Goal: Task Accomplishment & Management: Manage account settings

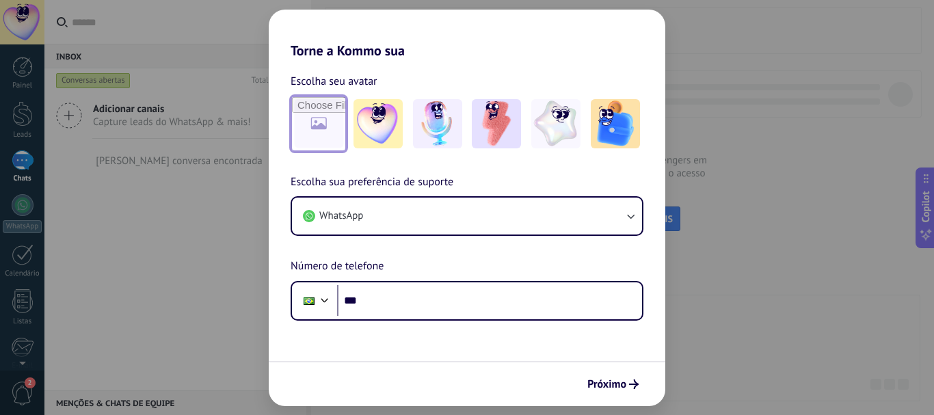
click at [312, 127] on input "file" at bounding box center [318, 123] width 53 height 53
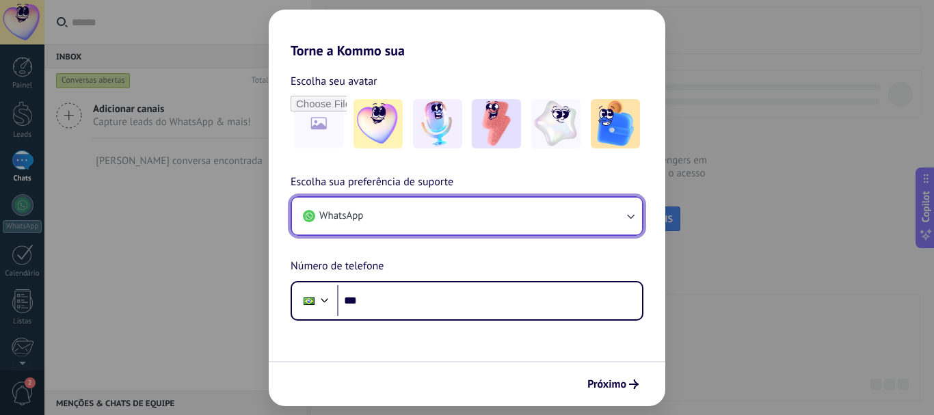
click at [625, 216] on icon "button" at bounding box center [631, 216] width 14 height 14
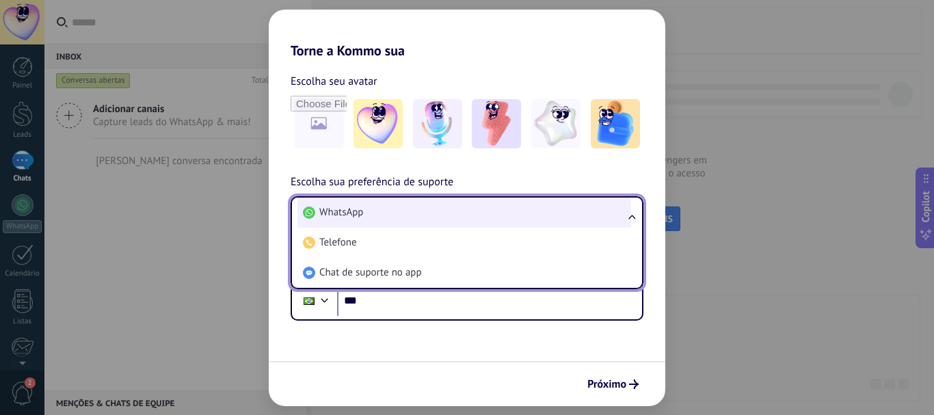
click at [567, 219] on li "WhatsApp" at bounding box center [464, 213] width 334 height 30
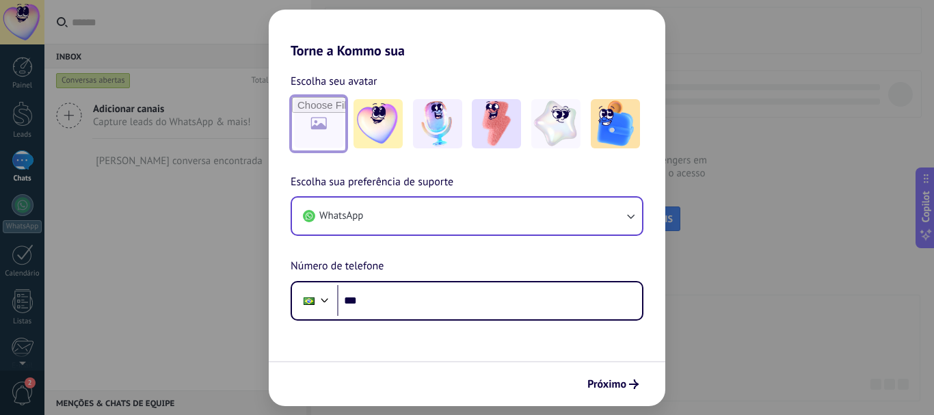
click at [322, 127] on input "file" at bounding box center [318, 123] width 53 height 53
type input "**********"
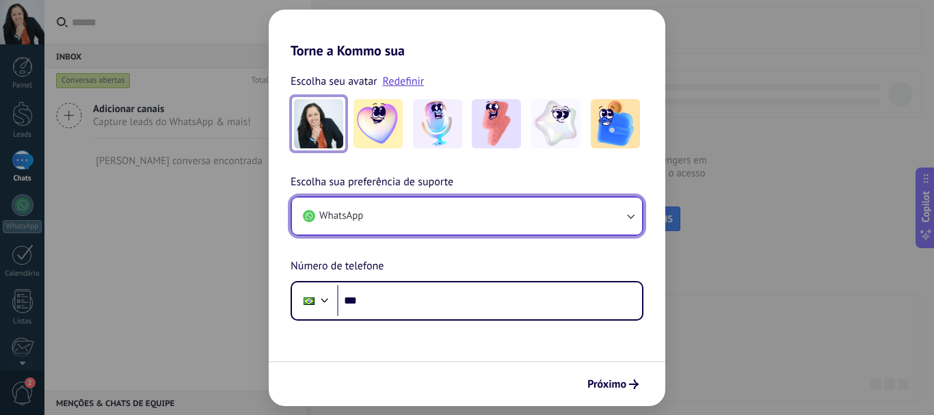
click at [474, 215] on button "WhatsApp" at bounding box center [467, 216] width 350 height 37
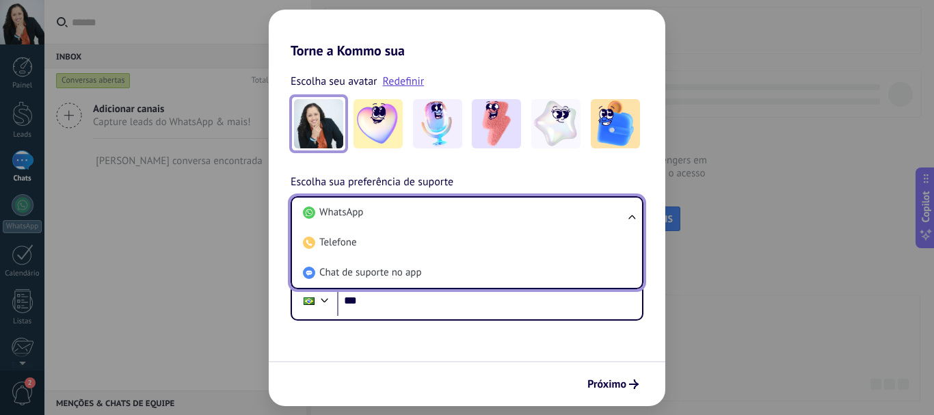
click at [387, 217] on li "WhatsApp" at bounding box center [464, 213] width 334 height 30
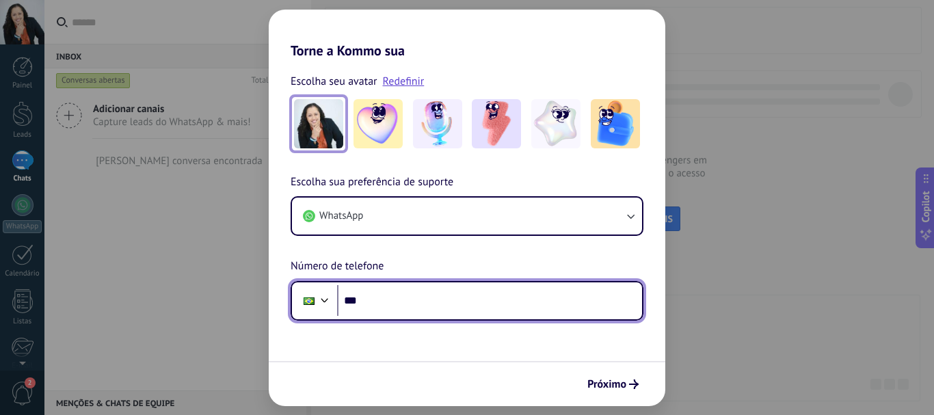
click at [370, 306] on input "***" at bounding box center [489, 300] width 305 height 31
type input "**********"
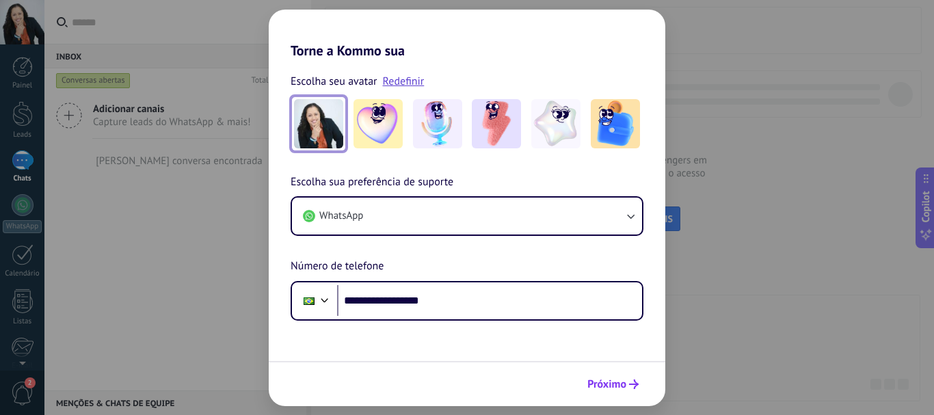
click at [615, 384] on span "Próximo" at bounding box center [606, 385] width 39 height 10
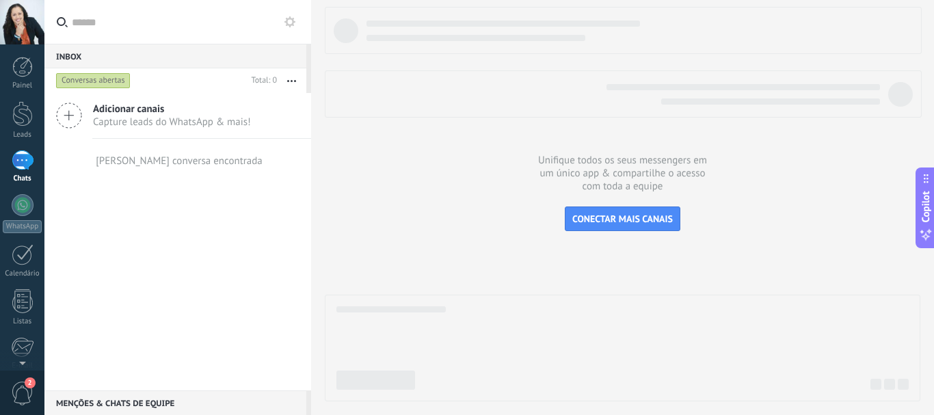
click at [127, 107] on span "Adicionar canais" at bounding box center [172, 109] width 158 height 13
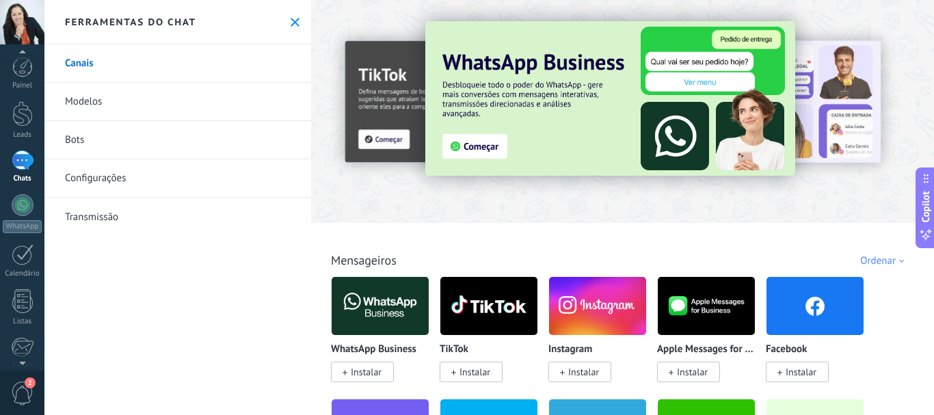
scroll to position [10, 0]
click at [21, 395] on span "2" at bounding box center [22, 394] width 23 height 24
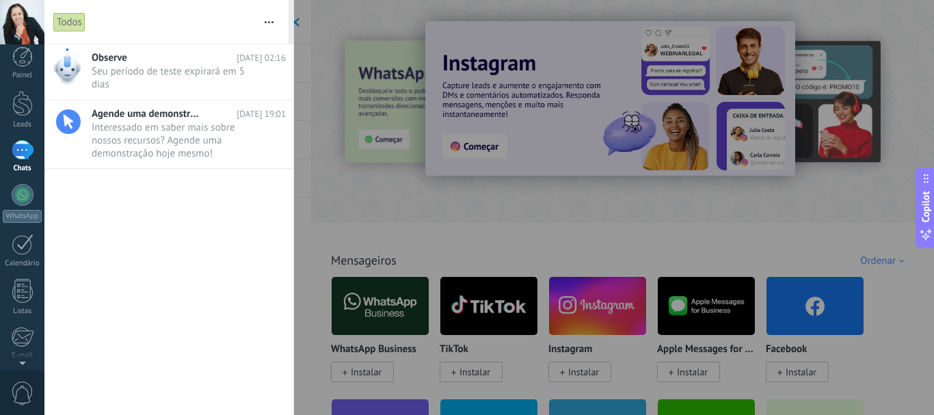
scroll to position [0, 0]
click at [172, 76] on span "Seu período de teste expirará em 5 dias •••" at bounding box center [176, 78] width 168 height 26
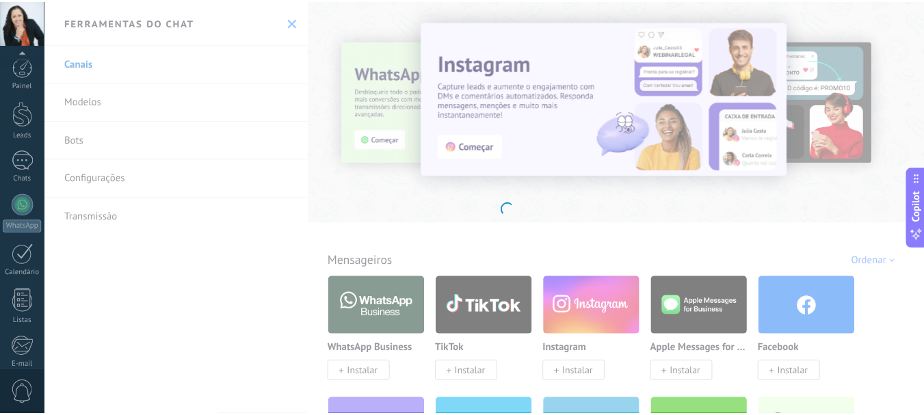
scroll to position [154, 0]
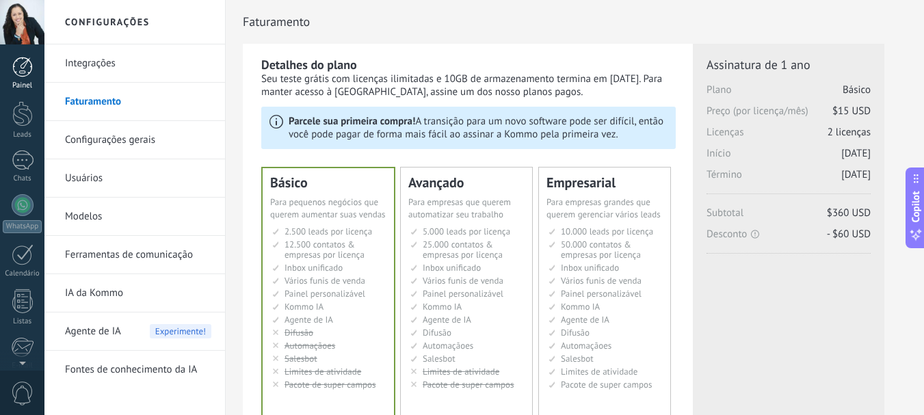
click at [21, 66] on div at bounding box center [22, 67] width 21 height 21
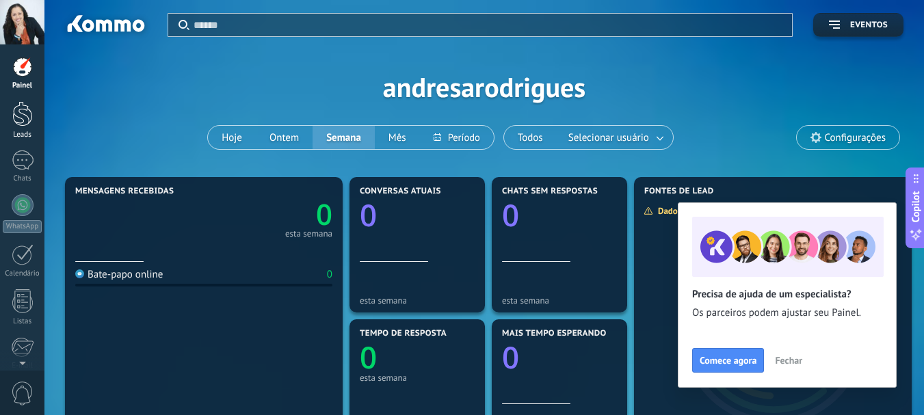
click at [27, 118] on div at bounding box center [22, 113] width 21 height 25
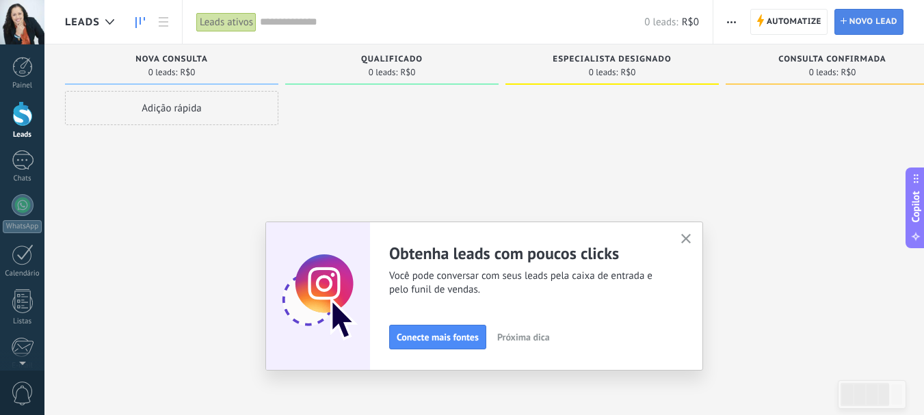
click at [874, 14] on span "Novo lead" at bounding box center [873, 22] width 48 height 25
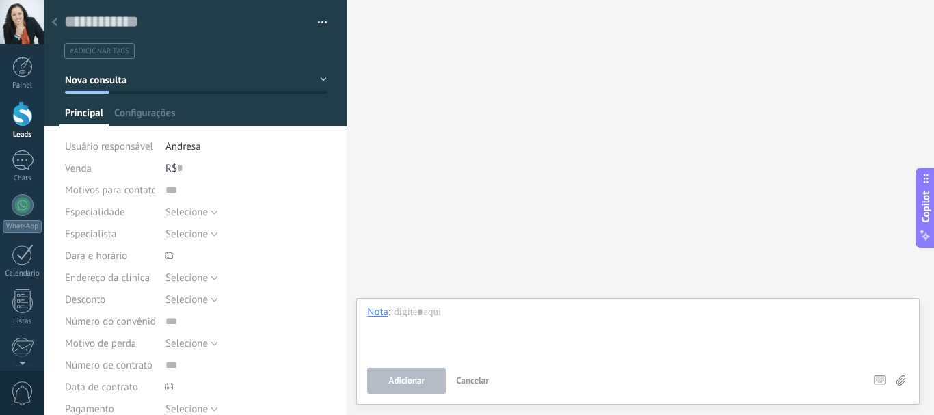
click at [321, 19] on button "button" at bounding box center [318, 22] width 20 height 21
click at [293, 40] on span "Gerenciar tags" at bounding box center [285, 46] width 63 height 27
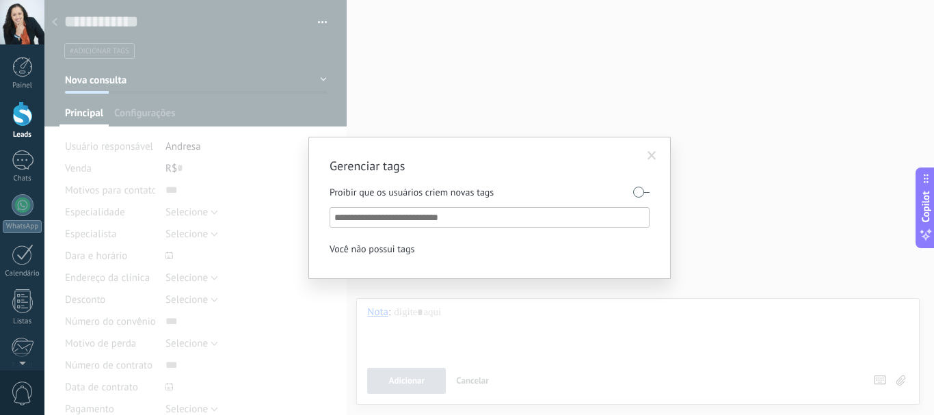
click at [656, 152] on span at bounding box center [652, 155] width 23 height 23
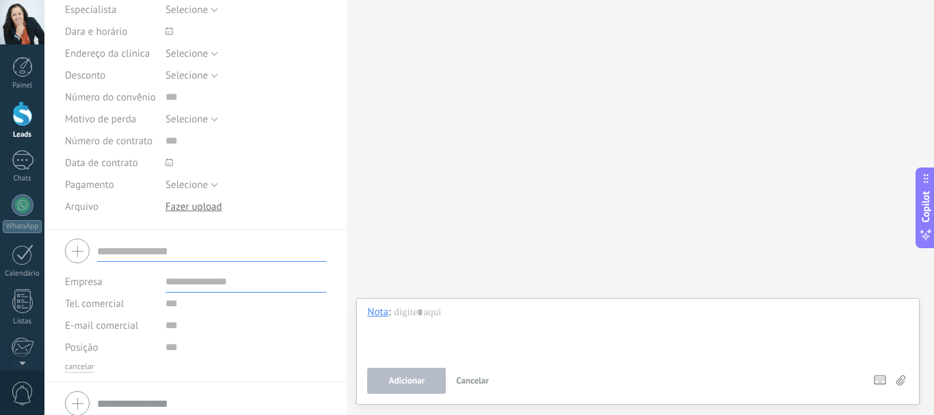
scroll to position [235, 0]
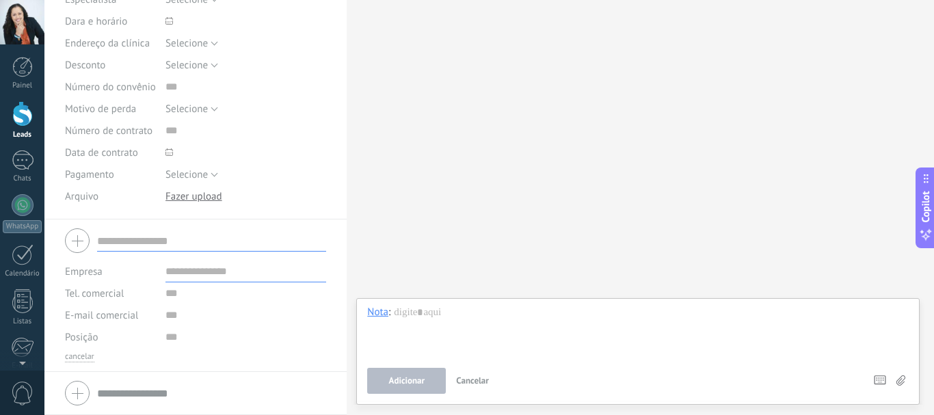
click at [112, 246] on input "text" at bounding box center [211, 241] width 229 height 22
type input "**********"
click at [199, 276] on input "text" at bounding box center [245, 272] width 161 height 22
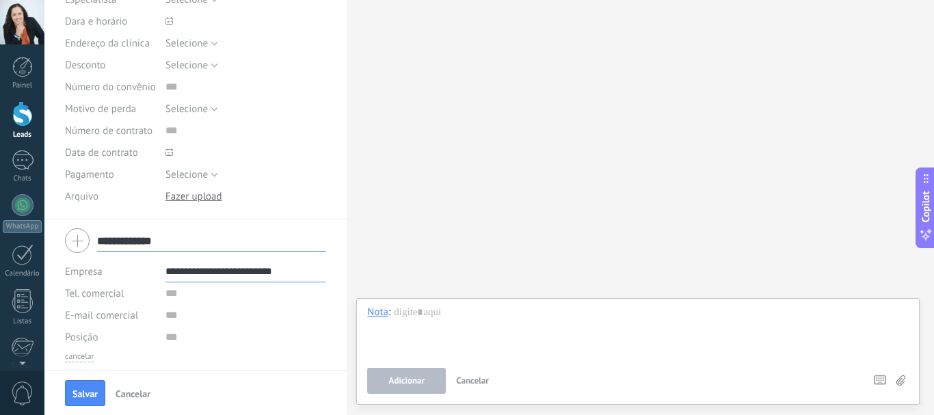
type input "**********"
click at [187, 298] on input "text" at bounding box center [245, 293] width 161 height 22
type input "**********"
click at [176, 339] on input "text" at bounding box center [245, 337] width 161 height 22
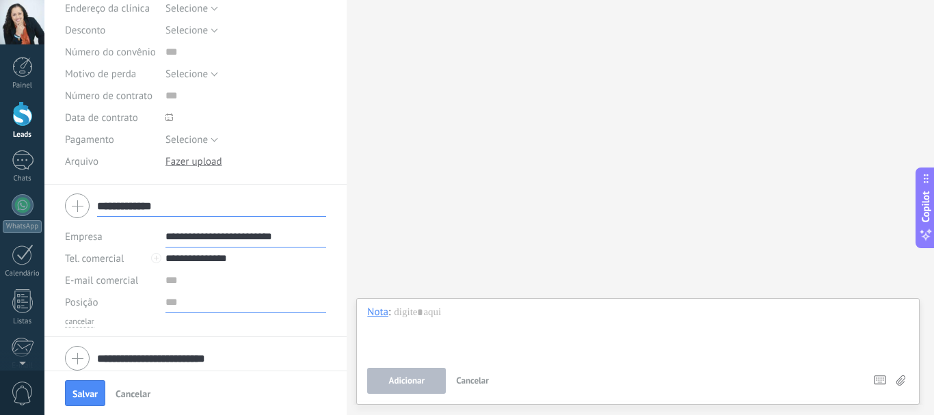
scroll to position [279, 0]
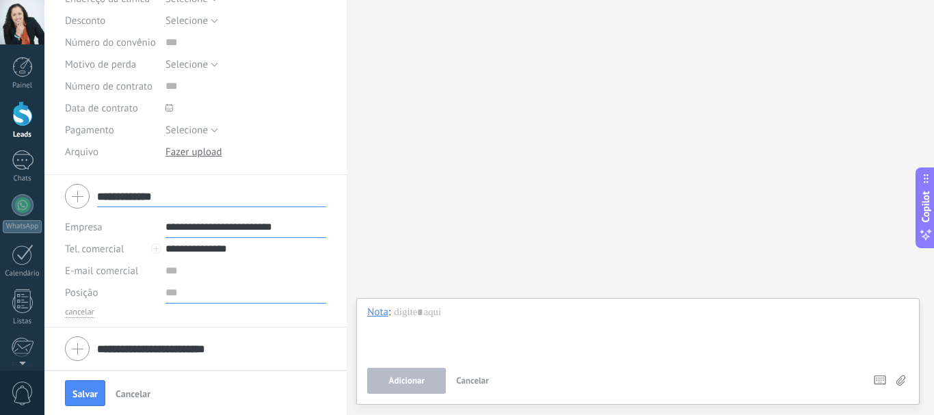
click at [170, 297] on input "text" at bounding box center [245, 293] width 161 height 22
click at [81, 395] on span "Salvar" at bounding box center [84, 394] width 25 height 10
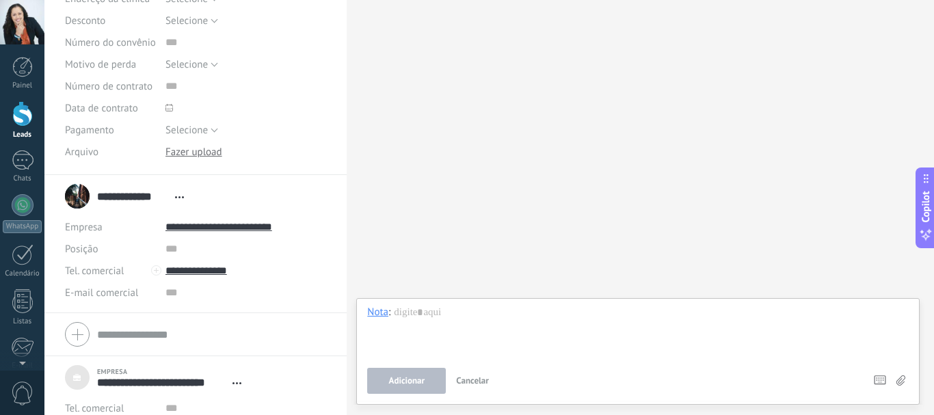
scroll to position [279, 0]
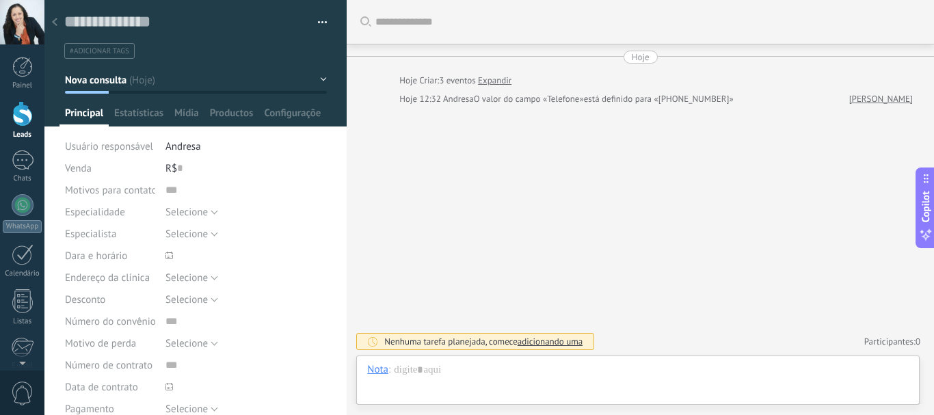
type textarea "***"
click at [316, 22] on button "button" at bounding box center [318, 22] width 20 height 21
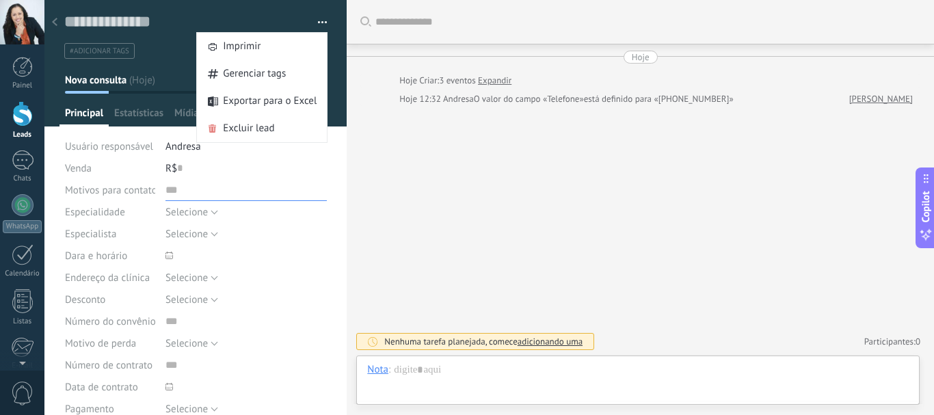
click at [298, 186] on input "text" at bounding box center [245, 190] width 161 height 22
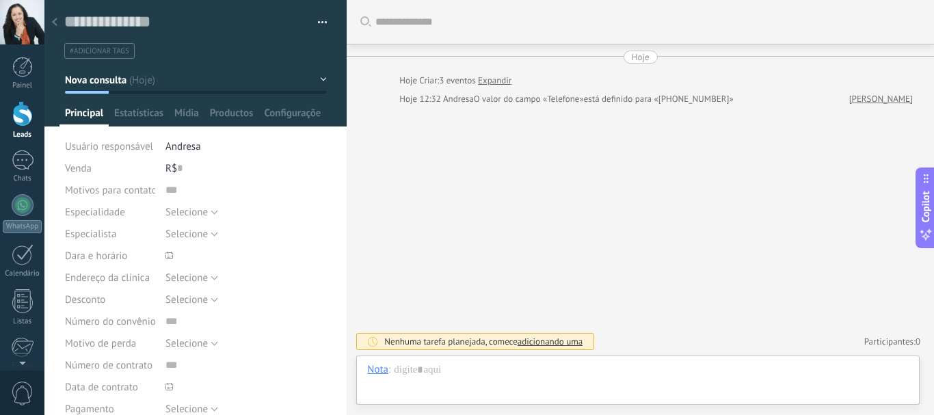
click at [561, 343] on span "adicionando uma" at bounding box center [550, 342] width 65 height 12
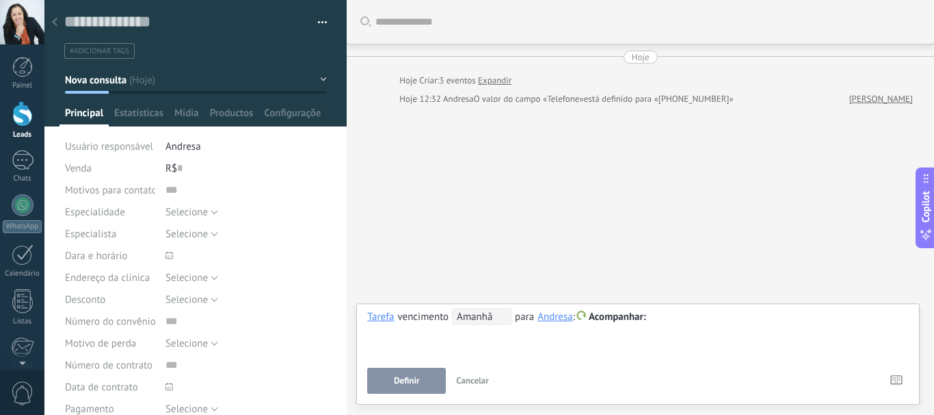
click at [53, 25] on icon at bounding box center [54, 22] width 5 height 8
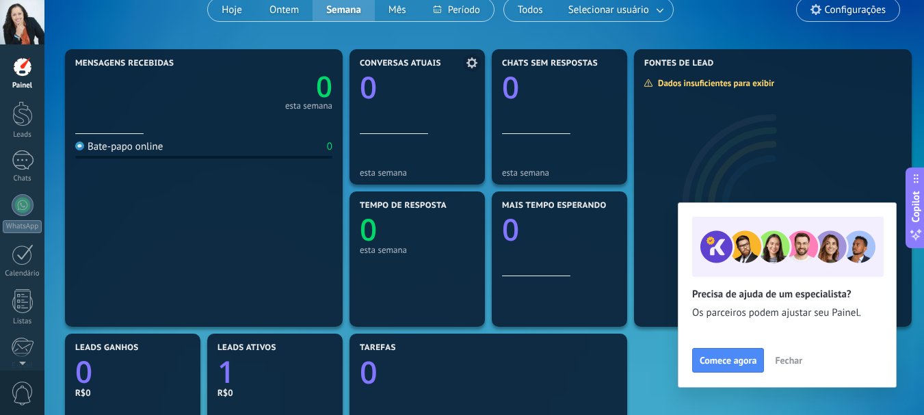
scroll to position [137, 0]
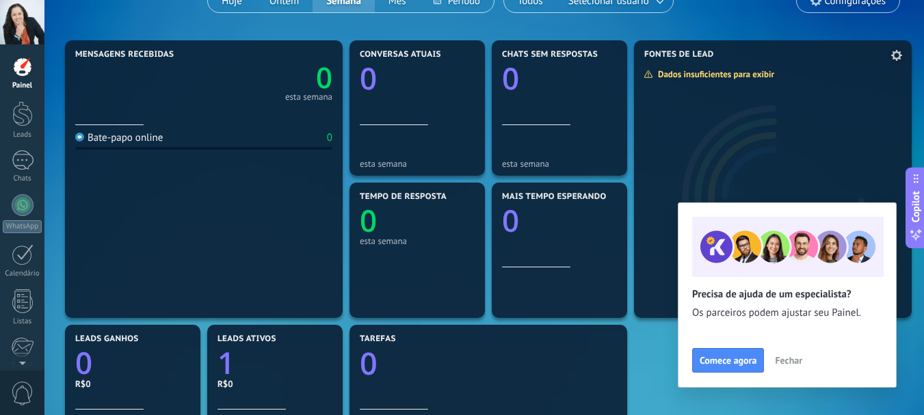
click at [769, 80] on div at bounding box center [773, 189] width 278 height 257
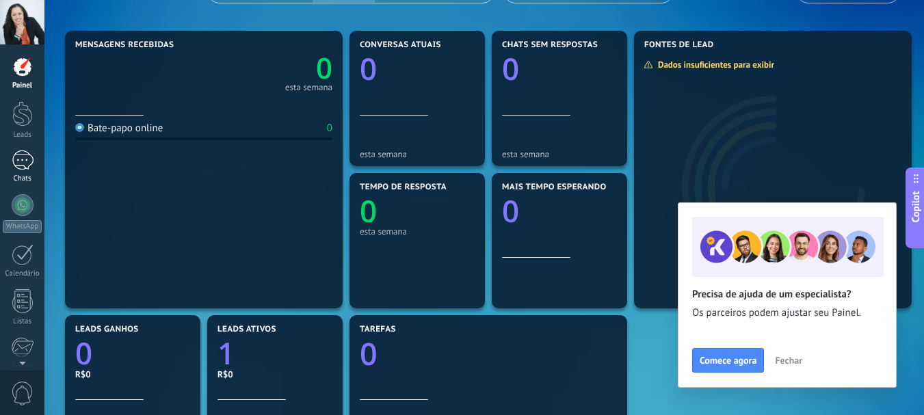
scroll to position [0, 0]
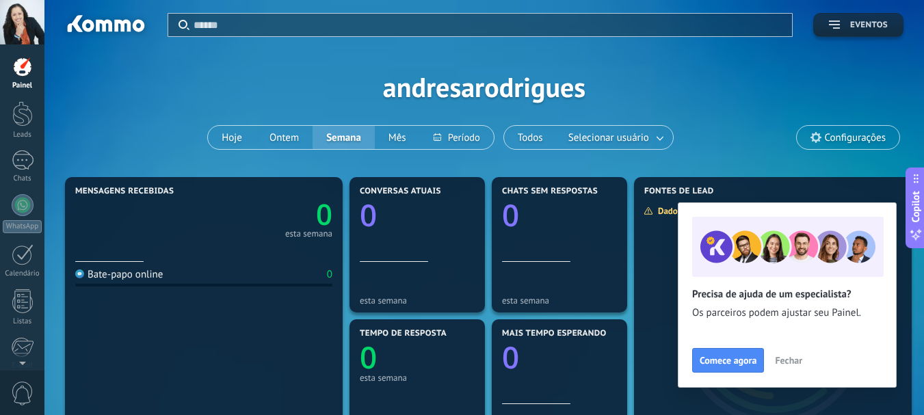
click at [856, 21] on span "Eventos" at bounding box center [869, 26] width 38 height 10
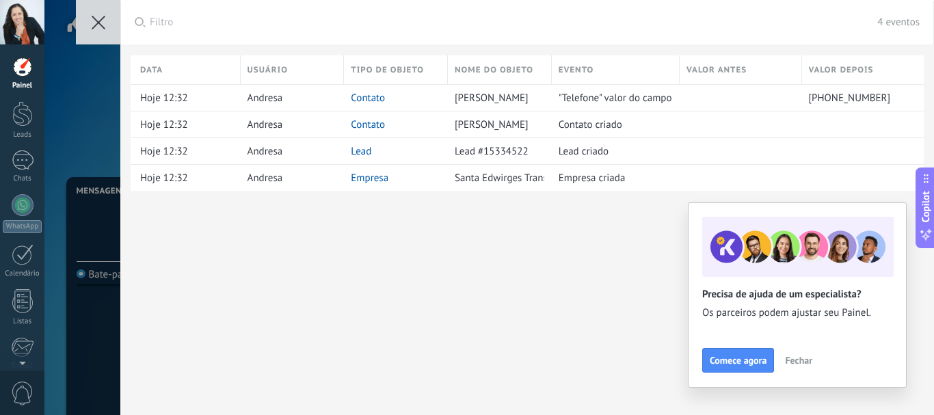
click at [101, 23] on icon at bounding box center [99, 23] width 14 height 14
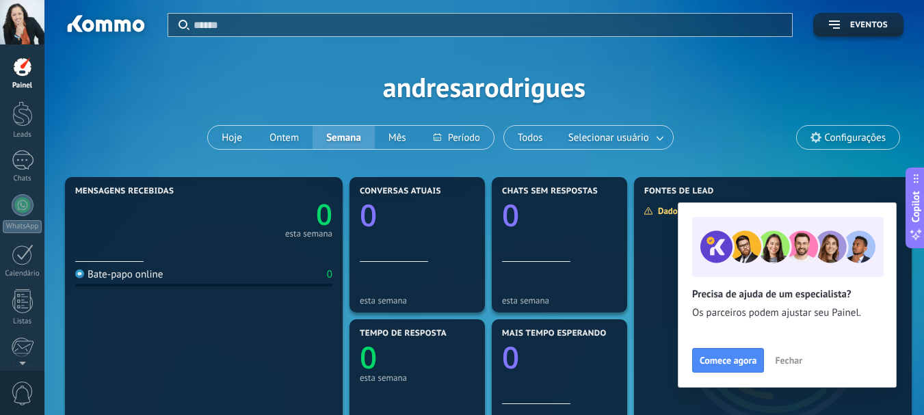
click at [21, 68] on div at bounding box center [22, 67] width 21 height 21
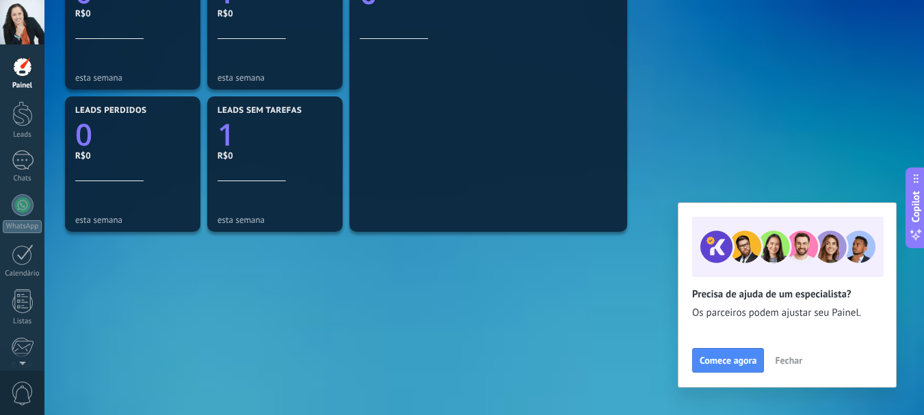
scroll to position [511, 0]
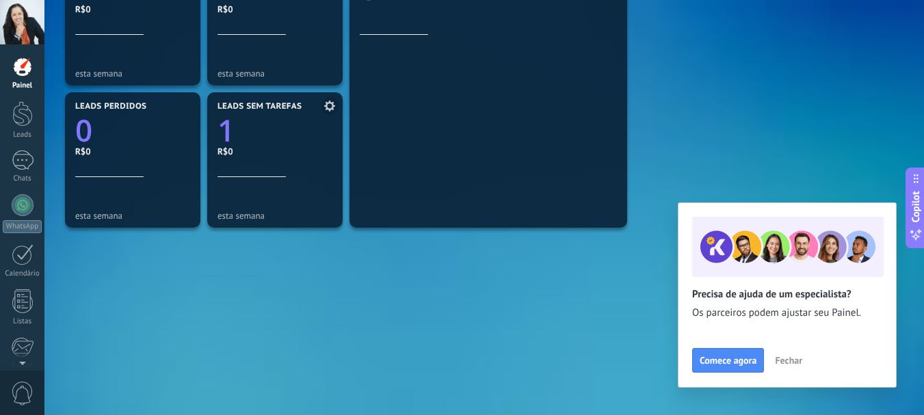
click at [284, 133] on icon "1" at bounding box center [274, 126] width 115 height 30
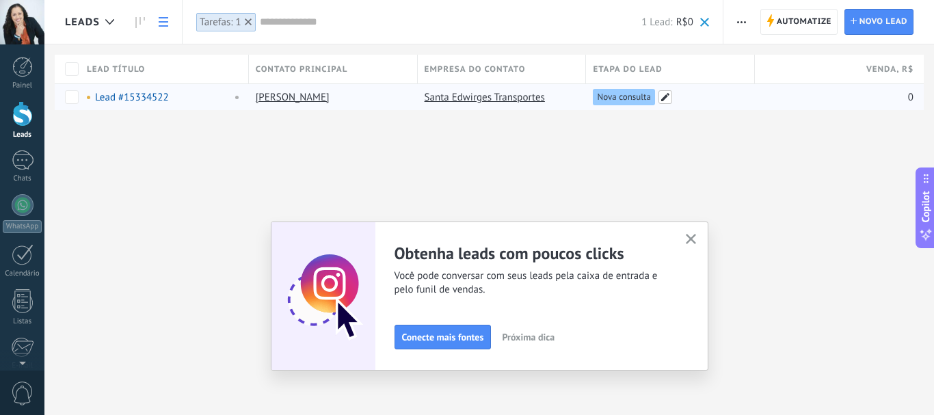
click at [664, 95] on span at bounding box center [666, 97] width 14 height 14
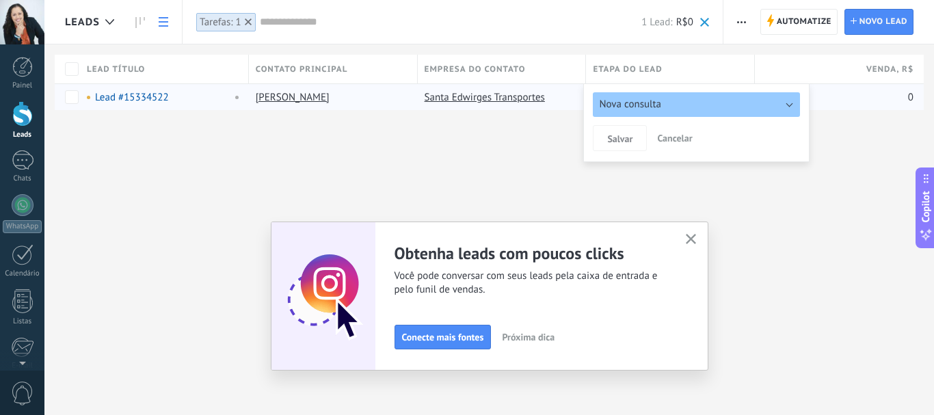
click at [788, 104] on button "Nova consulta" at bounding box center [696, 104] width 207 height 25
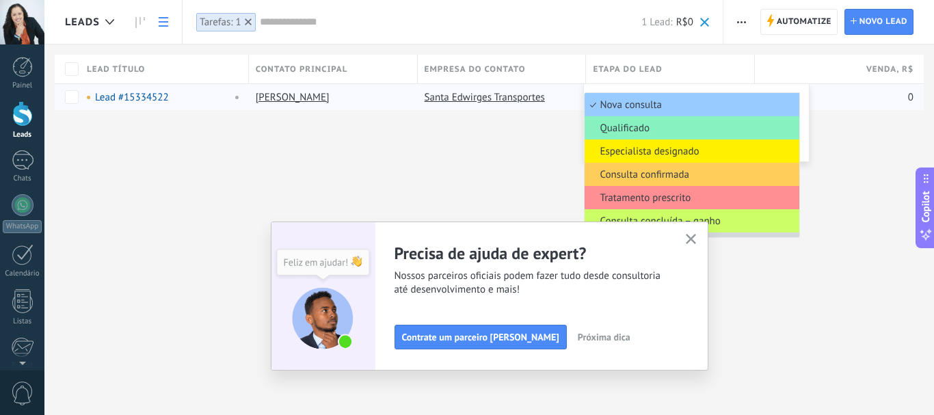
click at [690, 239] on use "button" at bounding box center [691, 239] width 10 height 10
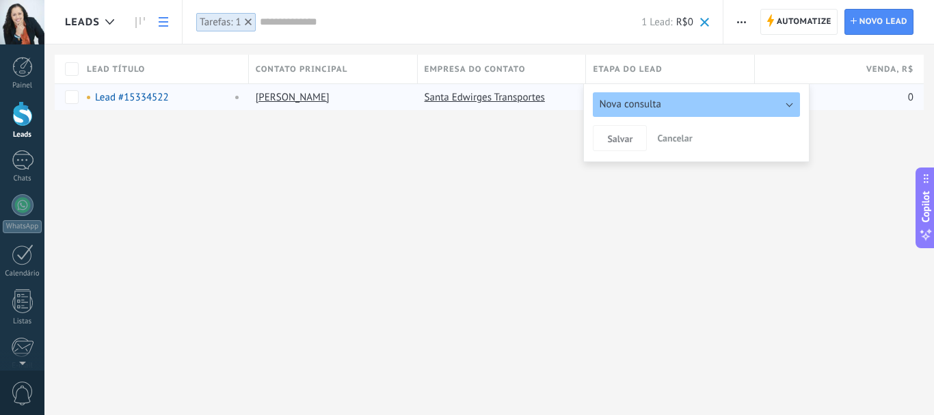
click at [791, 101] on button "Nova consulta" at bounding box center [696, 104] width 207 height 25
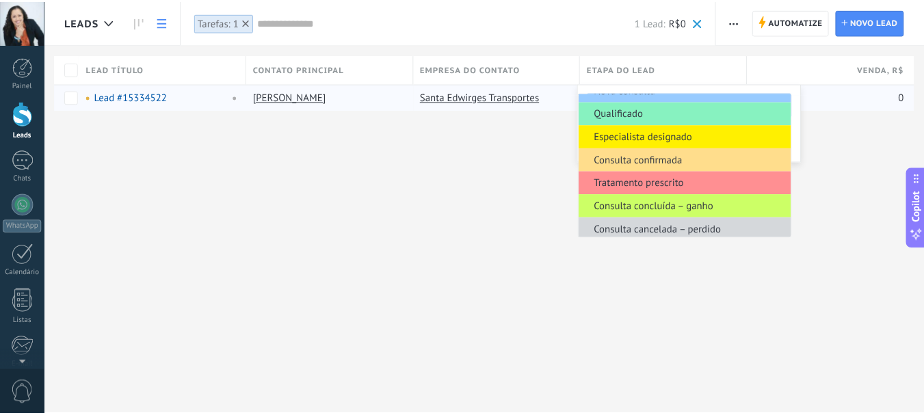
scroll to position [18, 0]
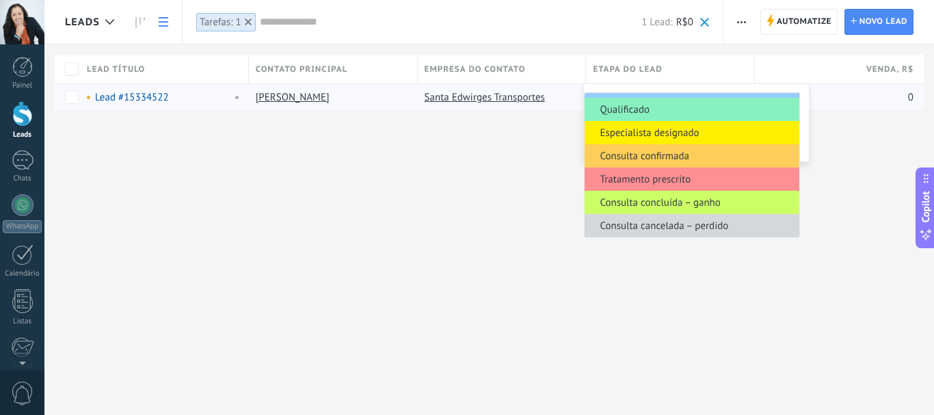
click at [114, 20] on div at bounding box center [467, 22] width 934 height 44
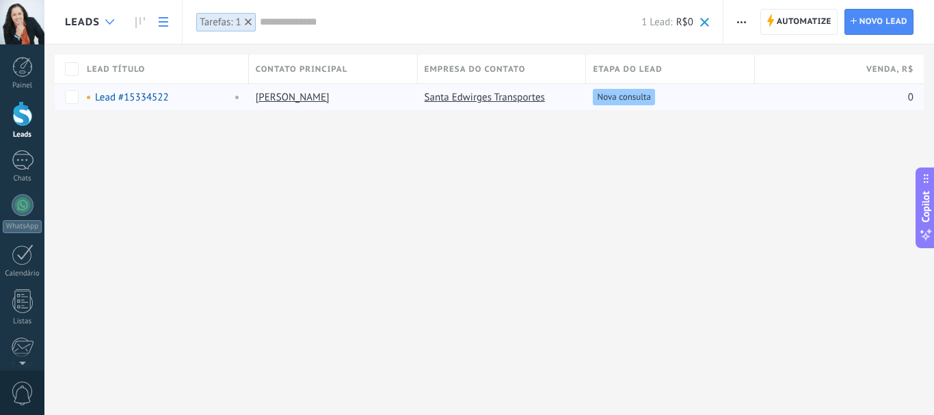
click at [107, 19] on icon at bounding box center [109, 21] width 9 height 5
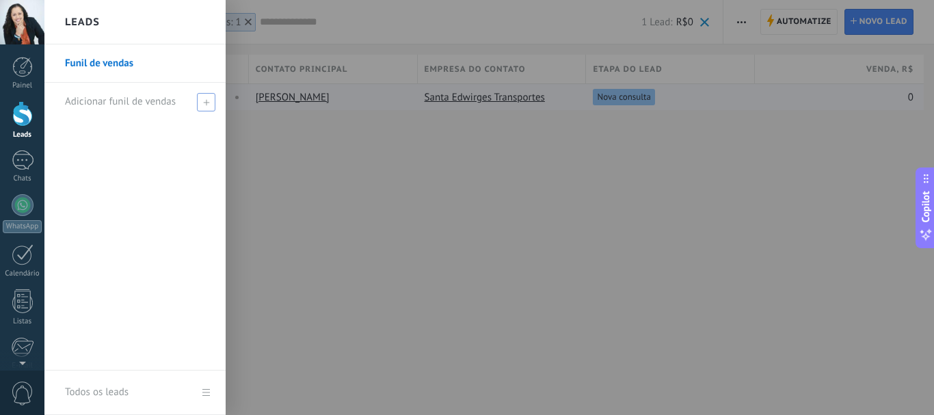
click at [154, 104] on span "Adicionar funil de vendas" at bounding box center [120, 101] width 111 height 13
type input "*"
type input "**********"
click at [207, 92] on div "**********" at bounding box center [138, 102] width 147 height 38
click at [209, 103] on span at bounding box center [208, 102] width 12 height 10
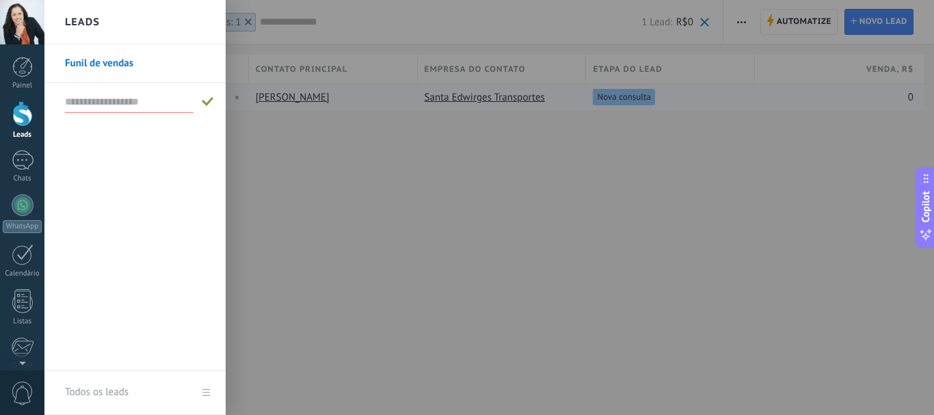
click at [272, 198] on div at bounding box center [511, 207] width 934 height 415
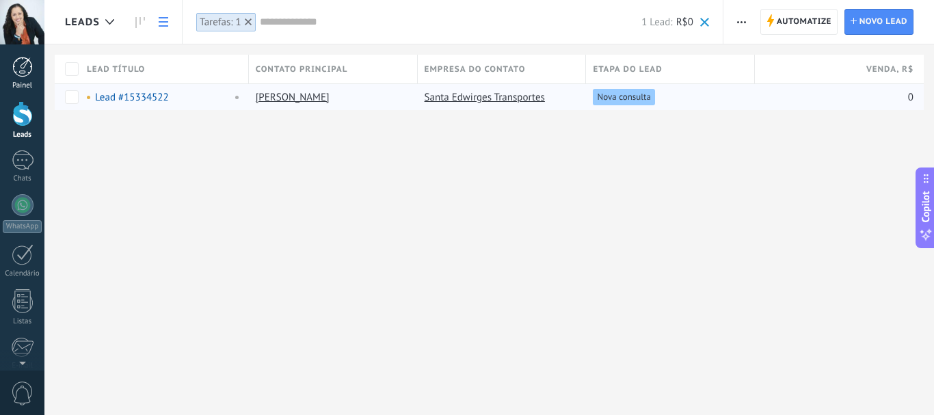
click at [23, 58] on div at bounding box center [22, 67] width 21 height 21
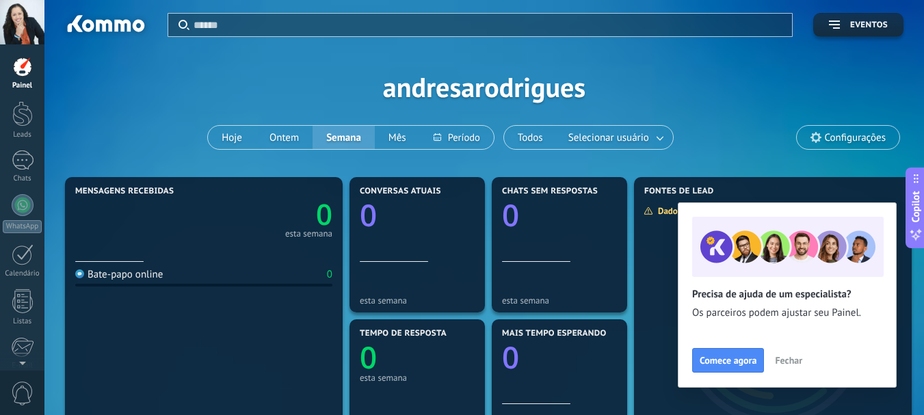
click at [21, 72] on div at bounding box center [22, 67] width 21 height 21
click at [22, 130] on link "Leads" at bounding box center [22, 120] width 44 height 38
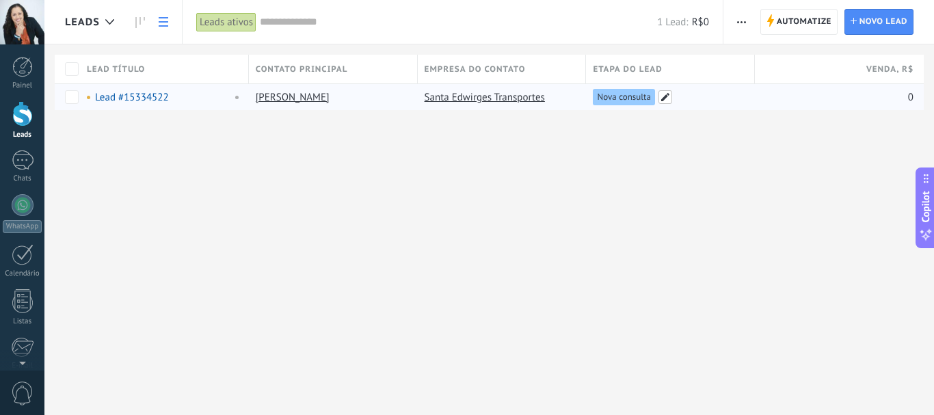
click at [671, 99] on span at bounding box center [666, 97] width 14 height 14
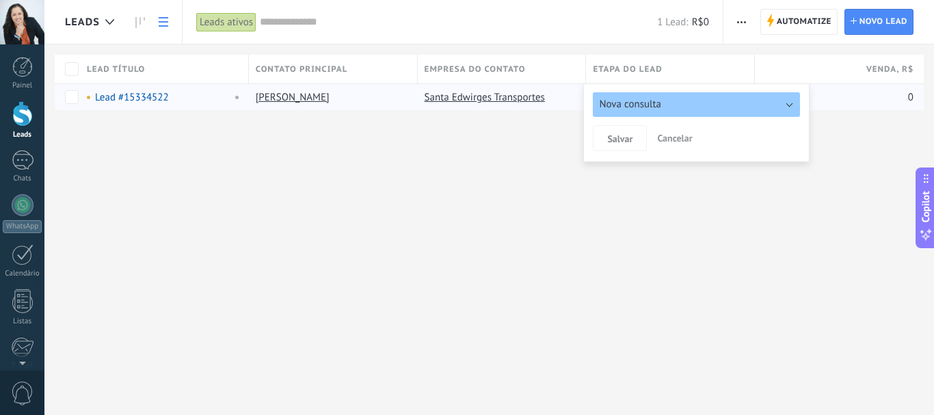
click at [519, 196] on div "Leads Automatize Nova transmissão Editar funil de vendas Imprimir Configurações…" at bounding box center [489, 207] width 890 height 415
